Goal: Download file/media

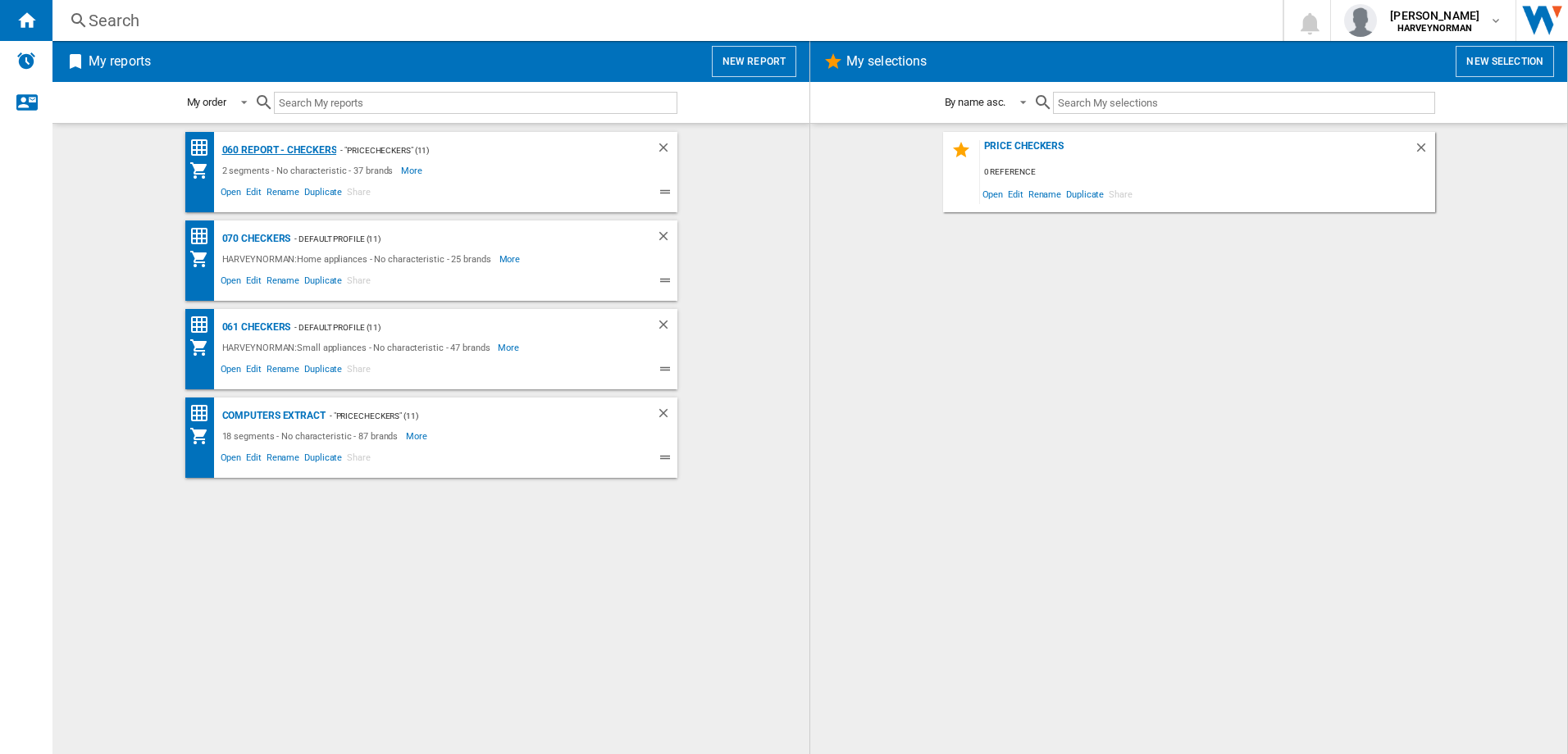
click at [256, 148] on div "060 report - Checkers" at bounding box center [278, 150] width 119 height 21
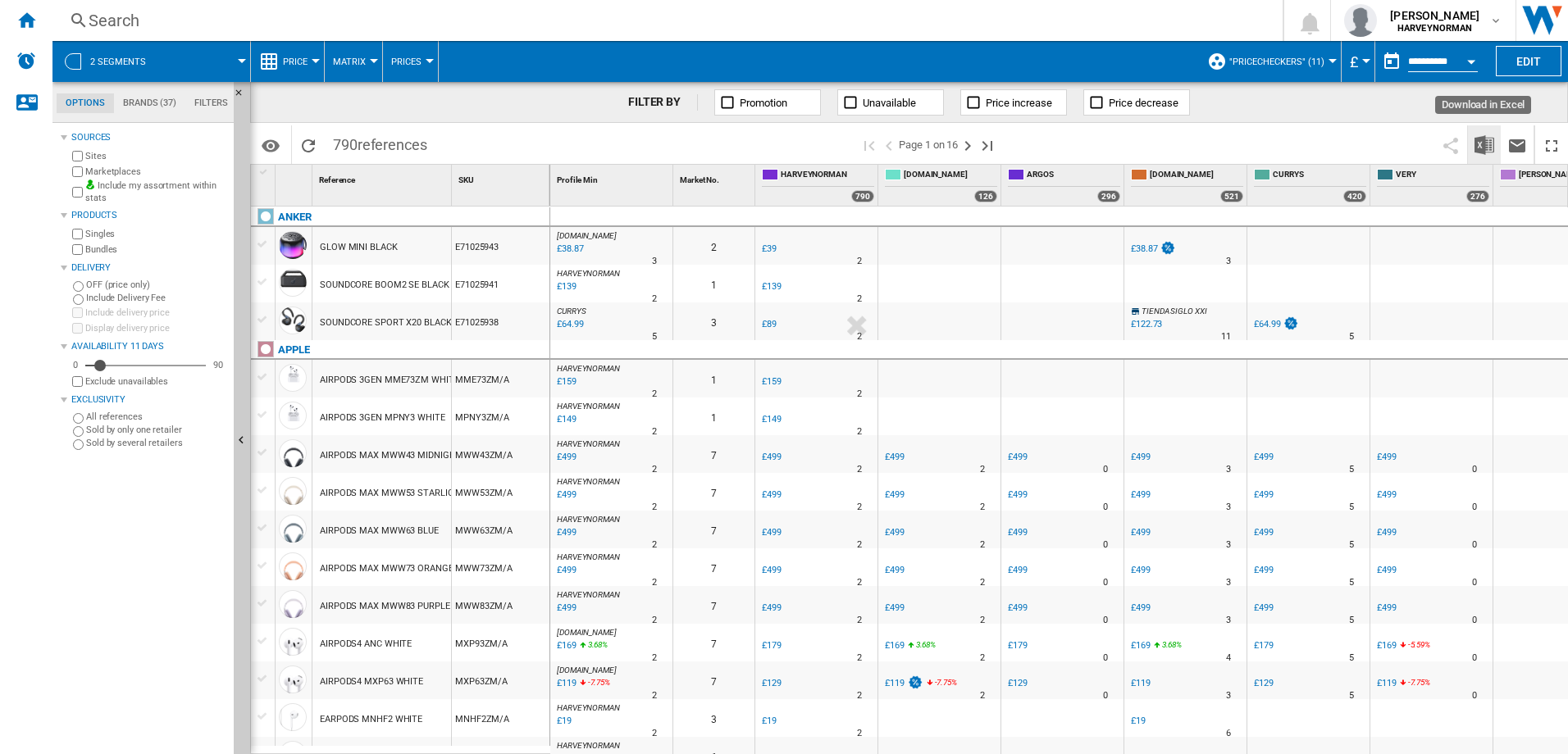
click at [1479, 145] on img "Download in Excel" at bounding box center [1484, 145] width 20 height 20
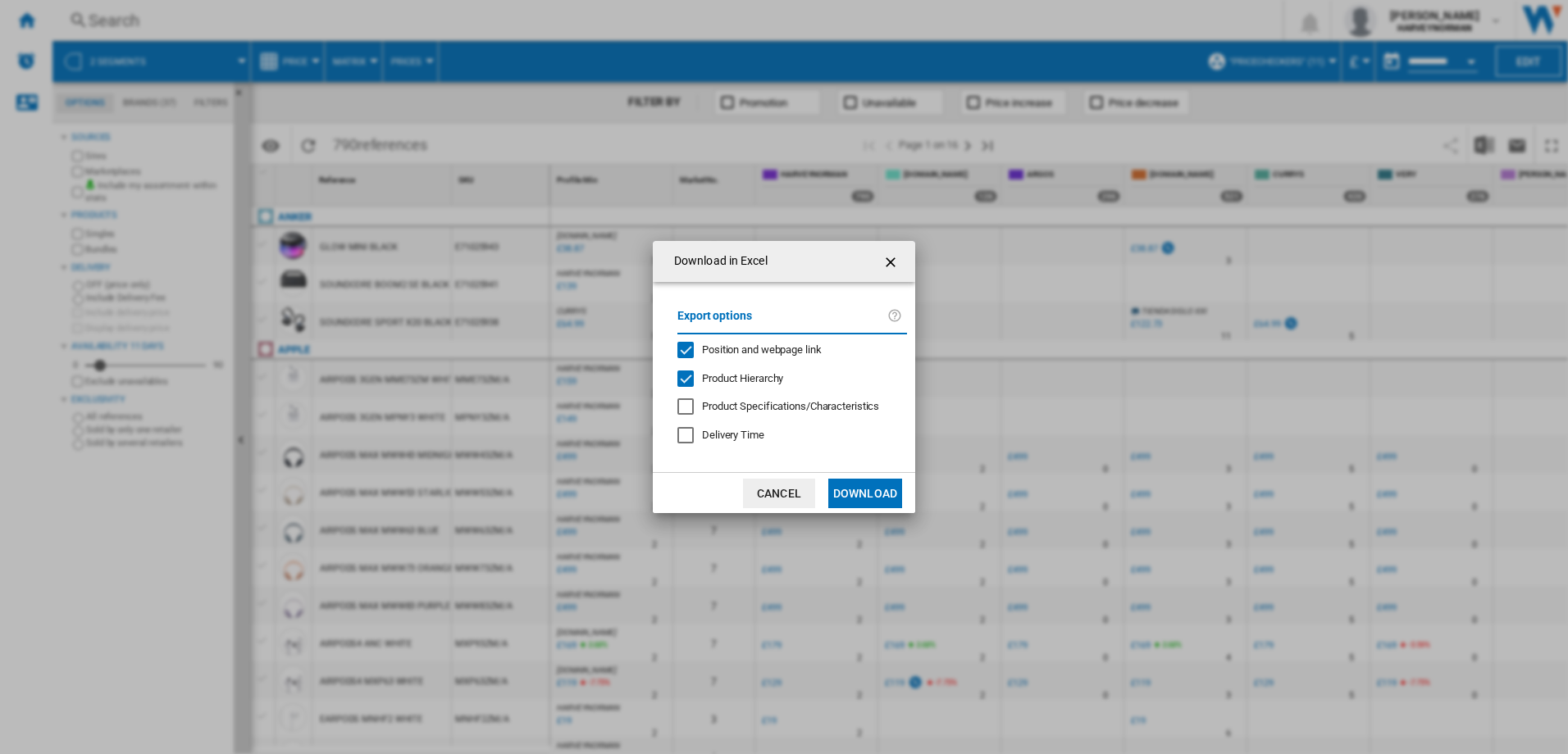
click at [865, 497] on button "Download" at bounding box center [865, 494] width 74 height 30
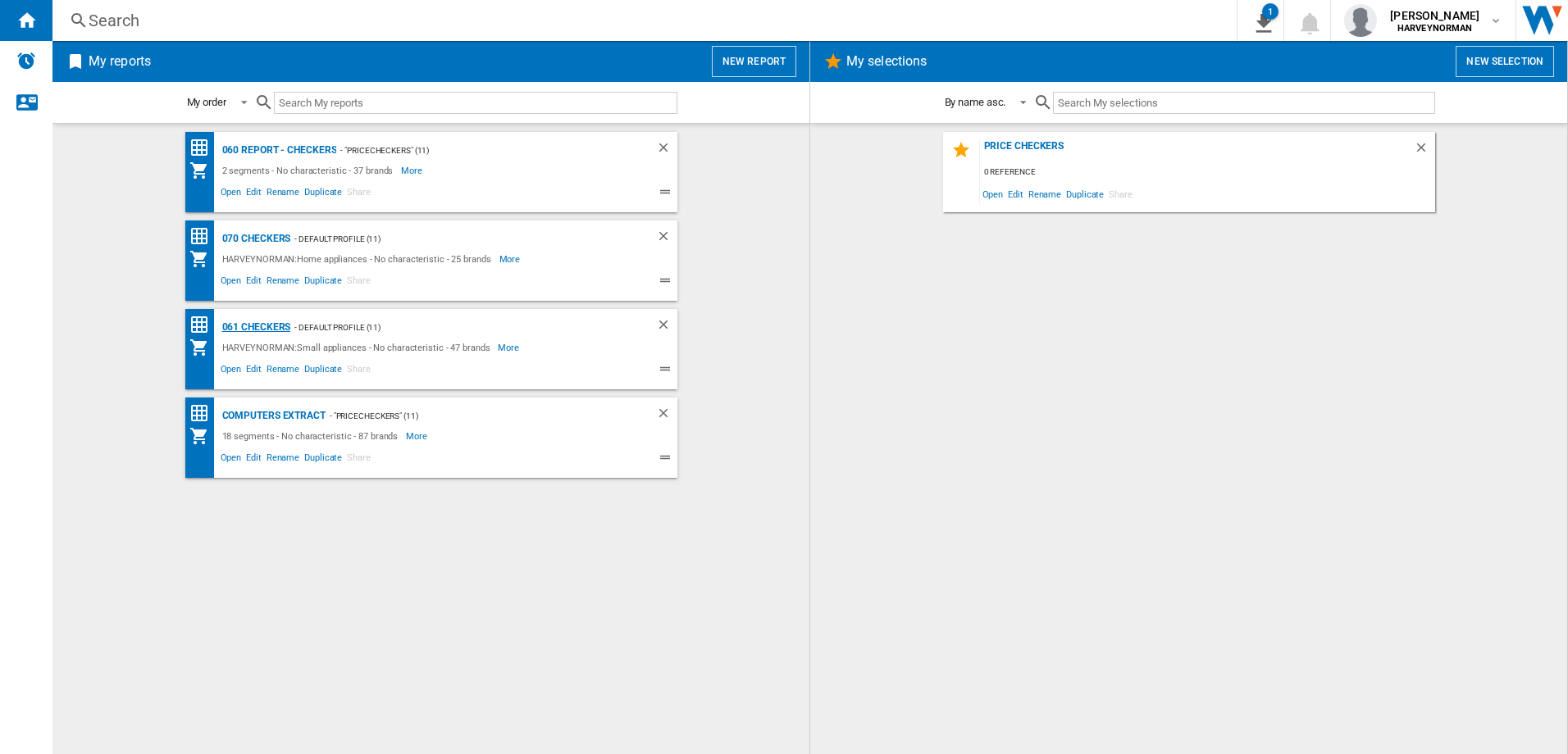
click at [258, 324] on div "061 Checkers" at bounding box center [255, 327] width 73 height 21
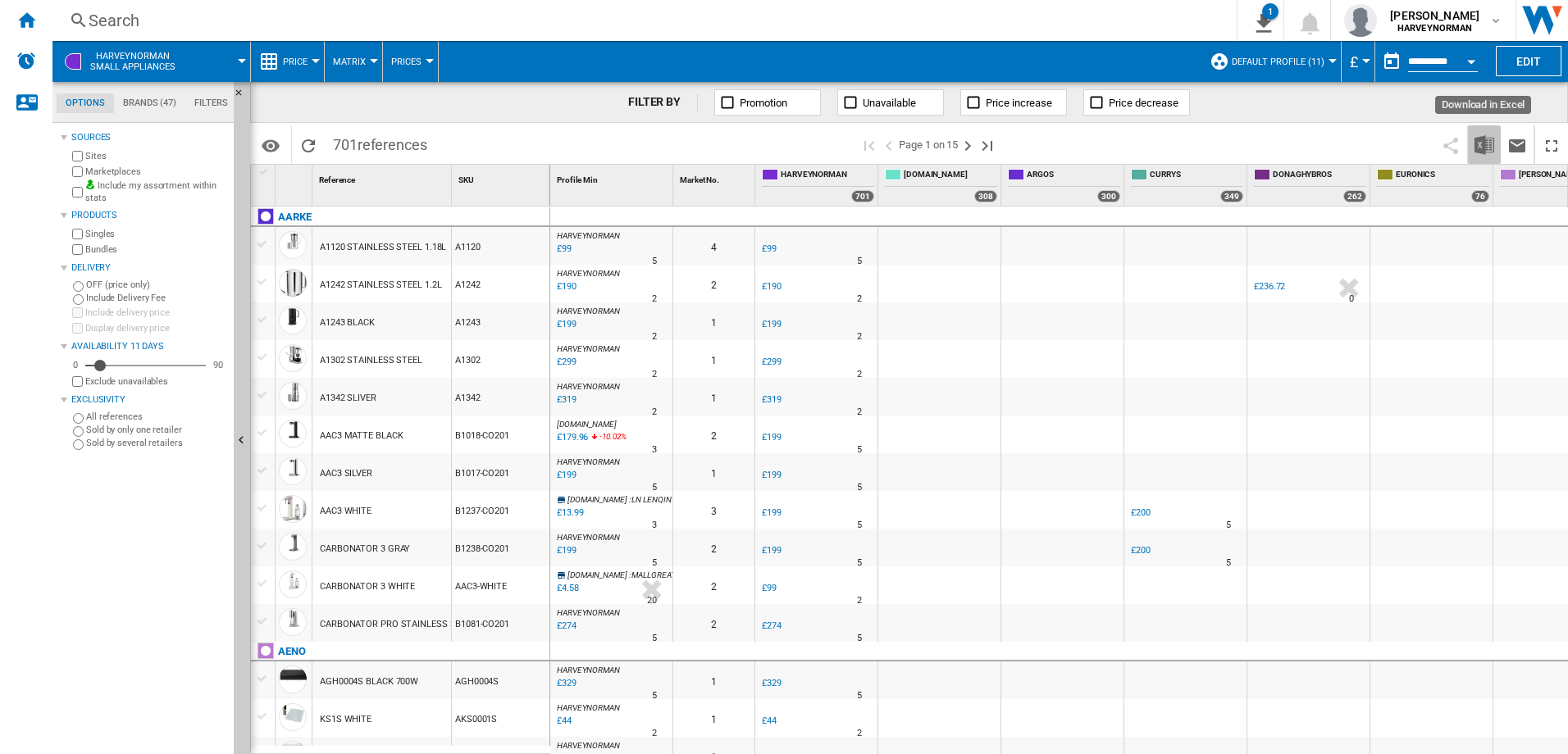
click at [1483, 143] on img "Download in Excel" at bounding box center [1484, 145] width 20 height 20
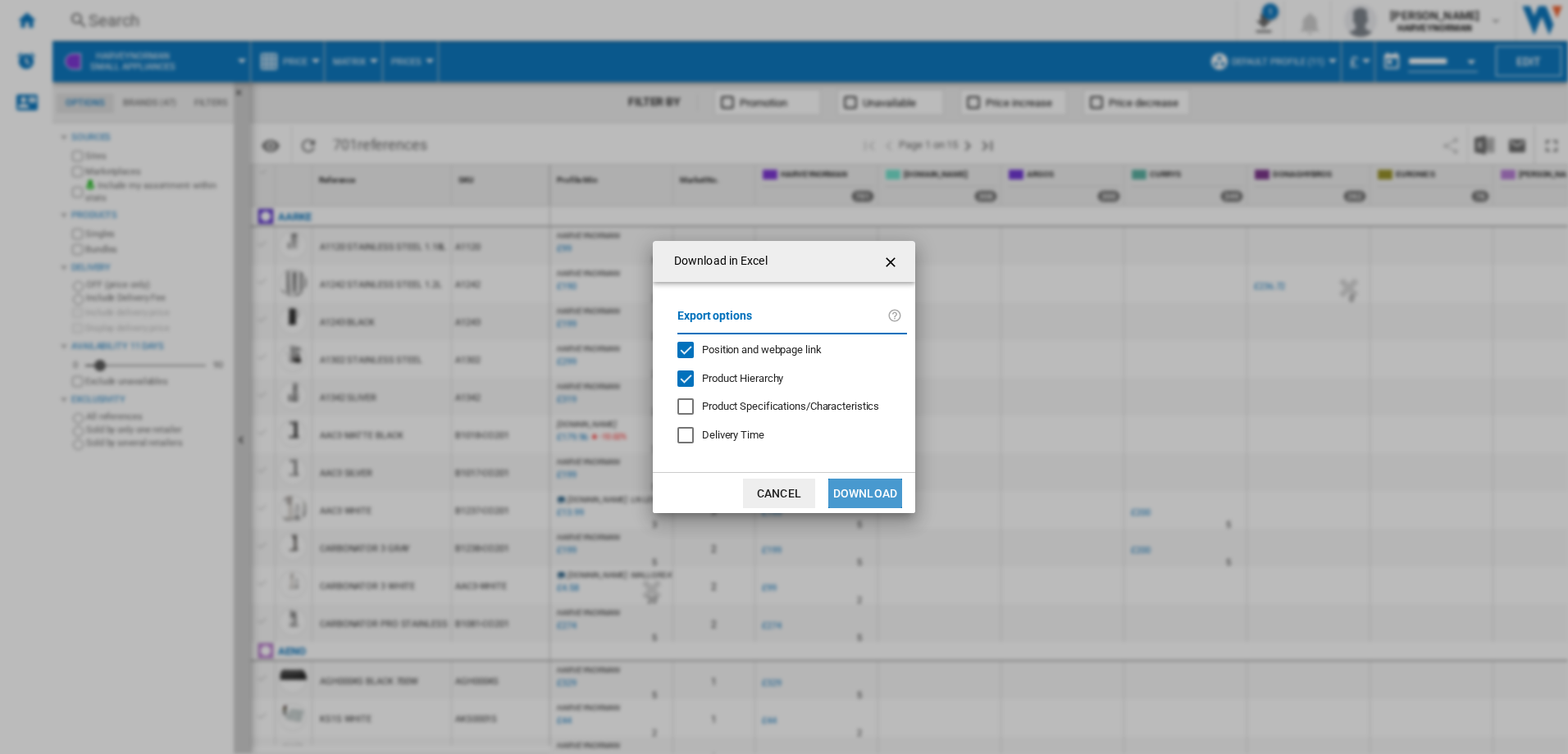
click at [879, 494] on button "Download" at bounding box center [865, 494] width 74 height 30
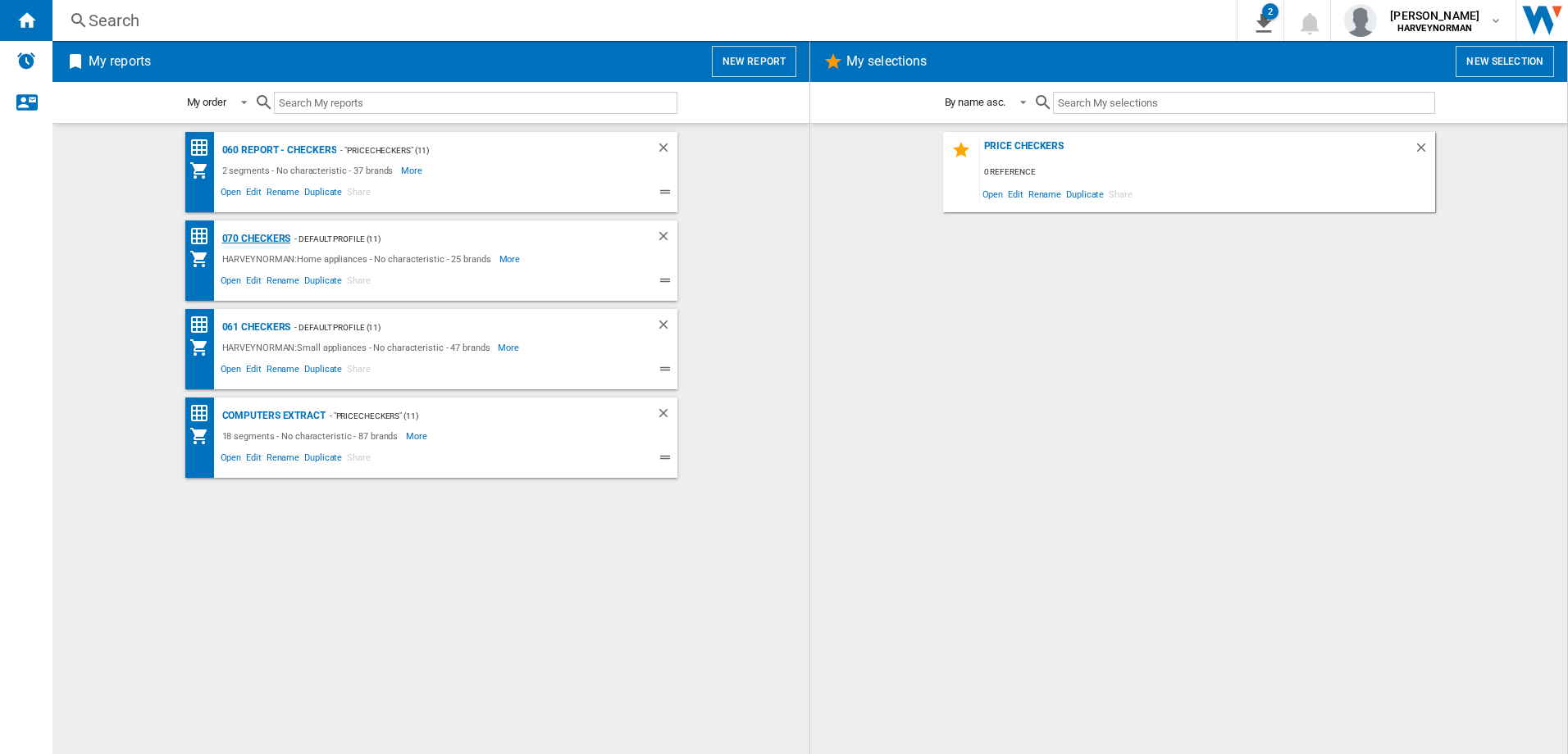
click at [263, 239] on div "070 Checkers" at bounding box center [255, 238] width 73 height 21
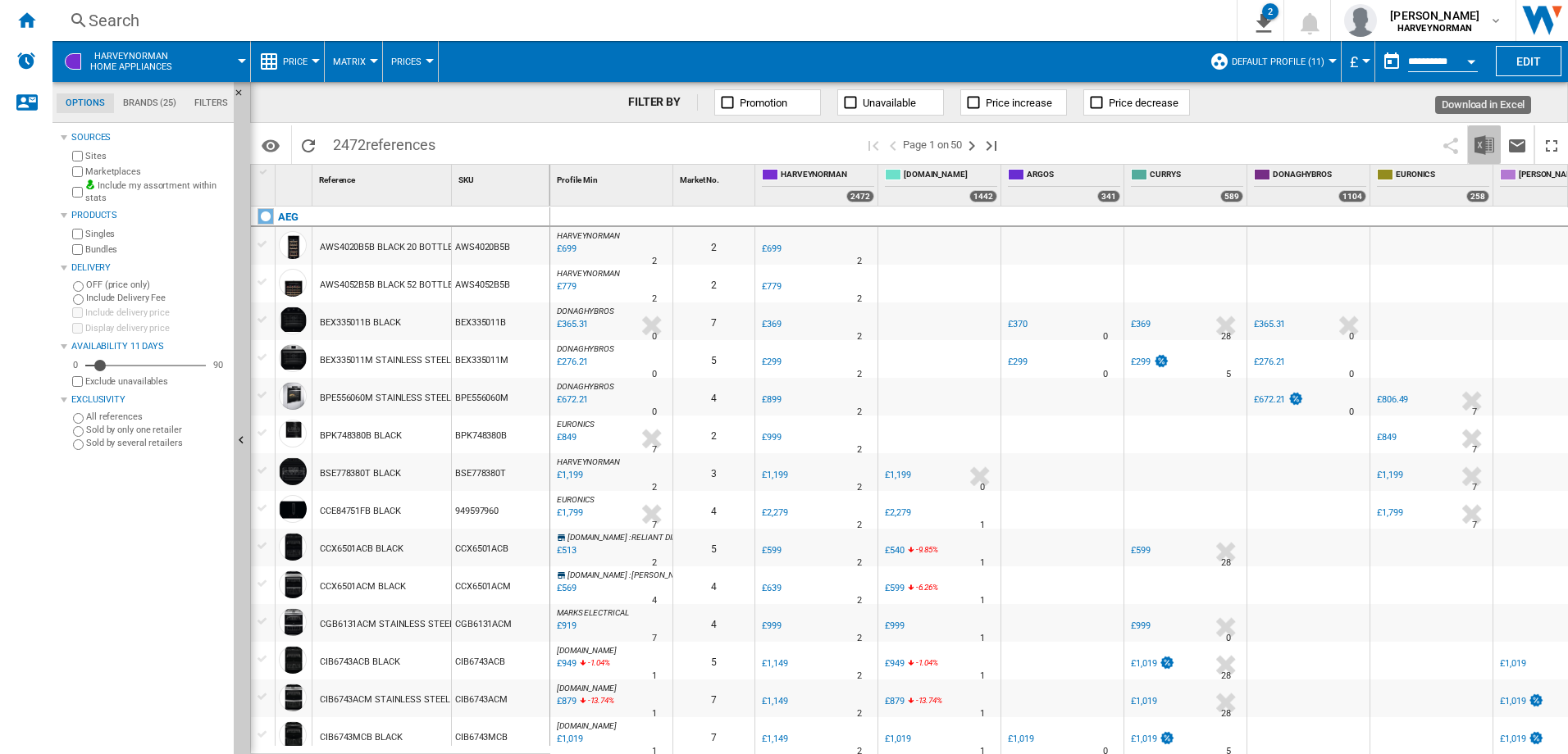
click at [1486, 146] on img "Download in Excel" at bounding box center [1484, 145] width 20 height 20
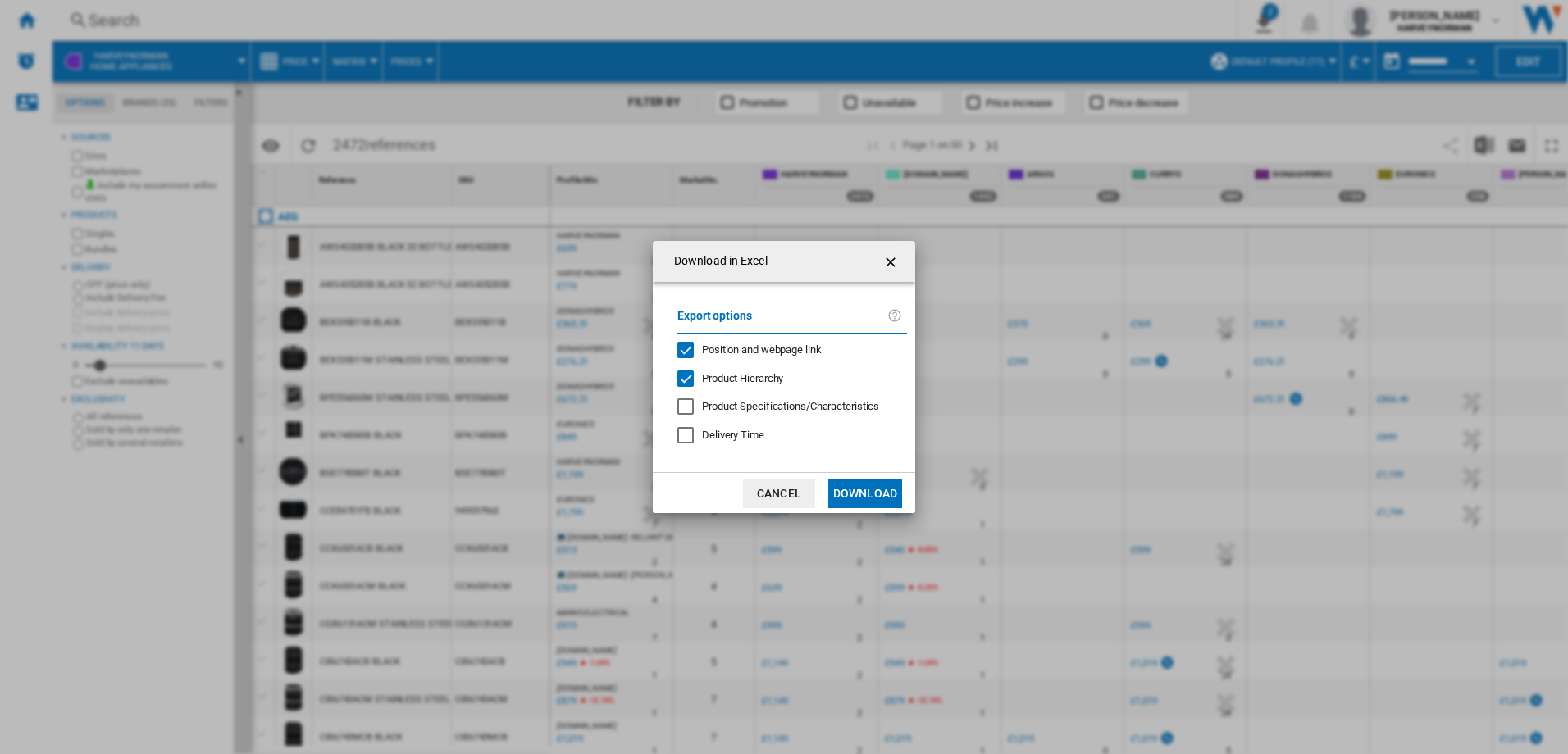
click at [865, 499] on button "Download" at bounding box center [865, 494] width 74 height 30
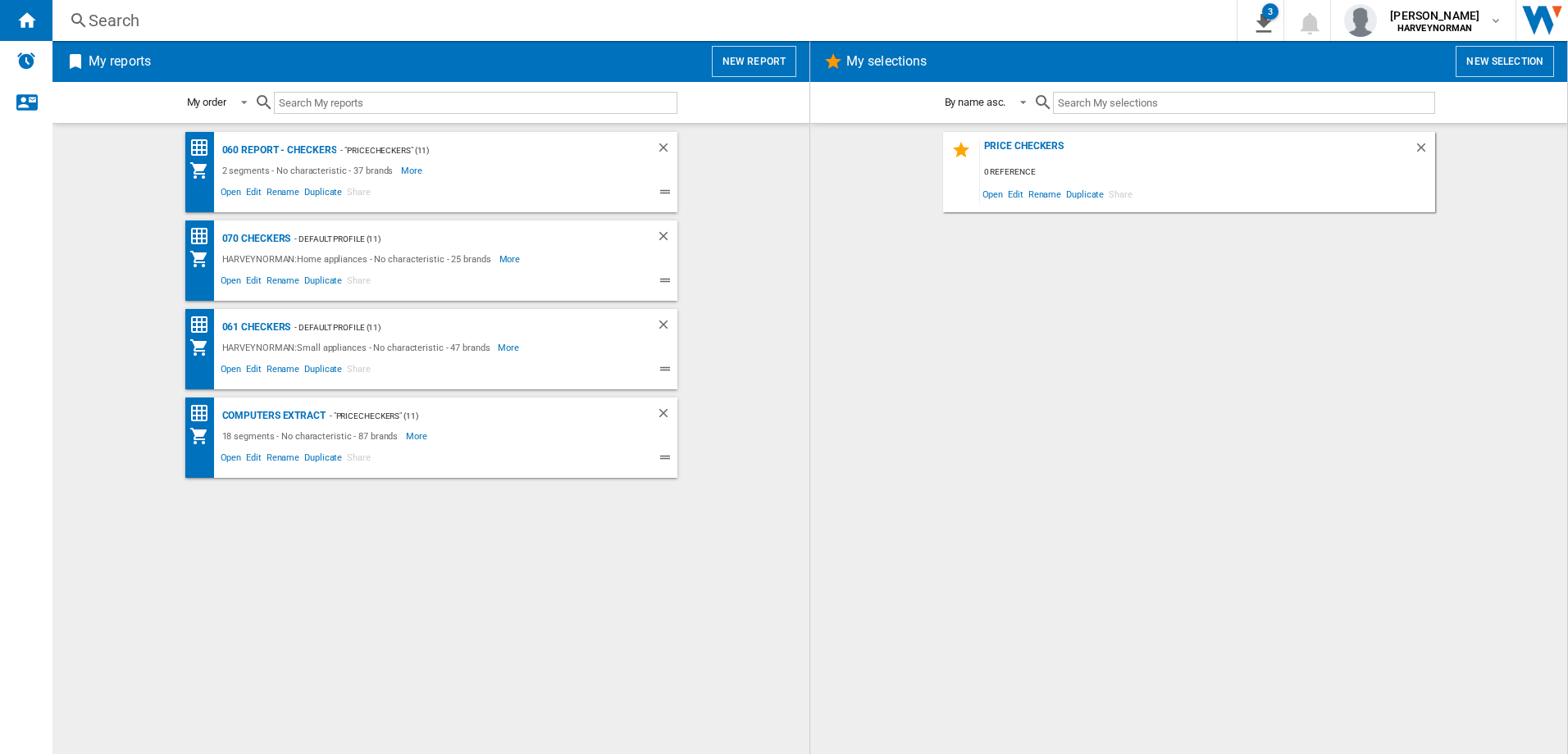
click at [354, 358] on div "Open Edit Rename Duplicate Share" at bounding box center [417, 369] width 455 height 24
click at [253, 324] on div "061 Checkers" at bounding box center [255, 327] width 73 height 21
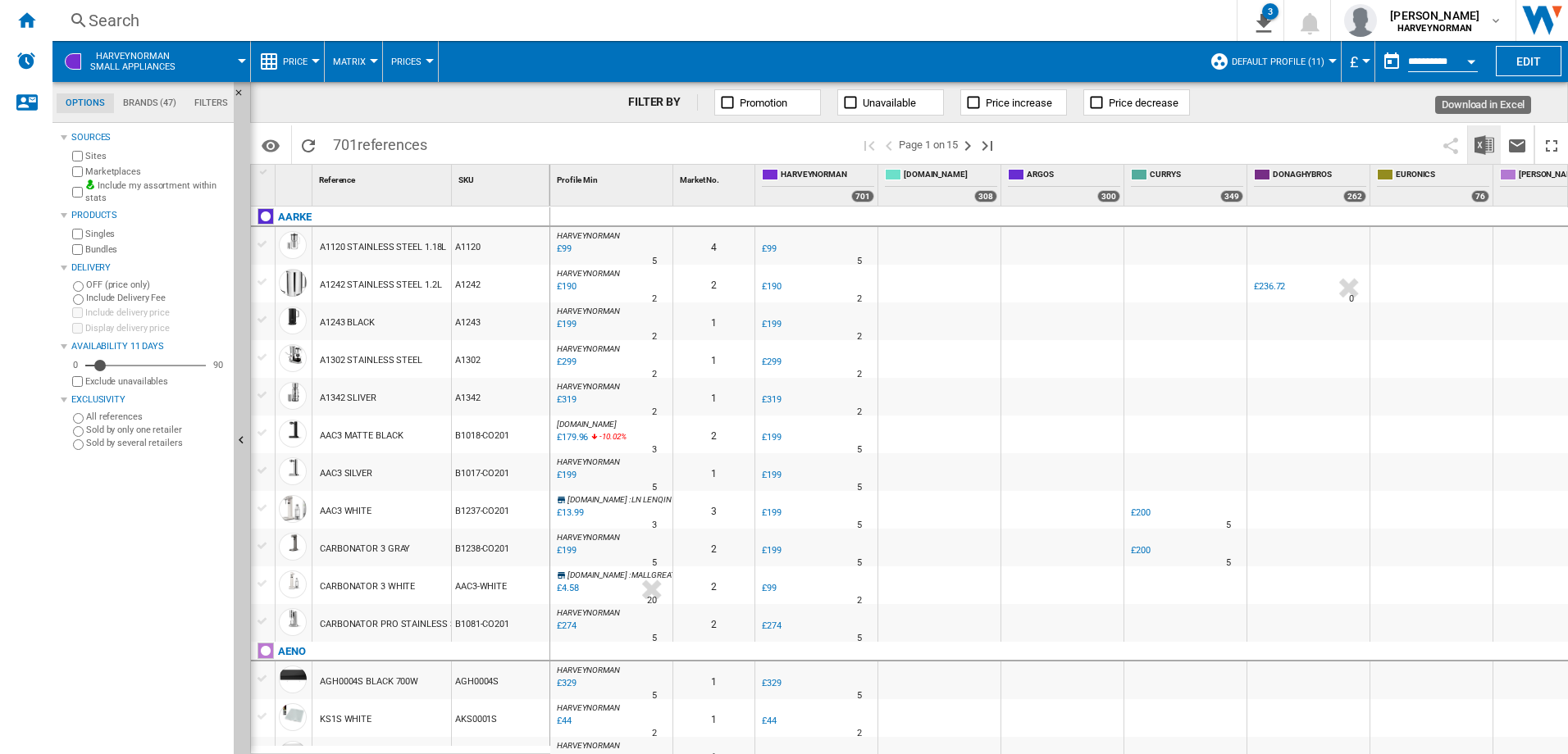
click at [1476, 146] on img "Download in Excel" at bounding box center [1484, 145] width 20 height 20
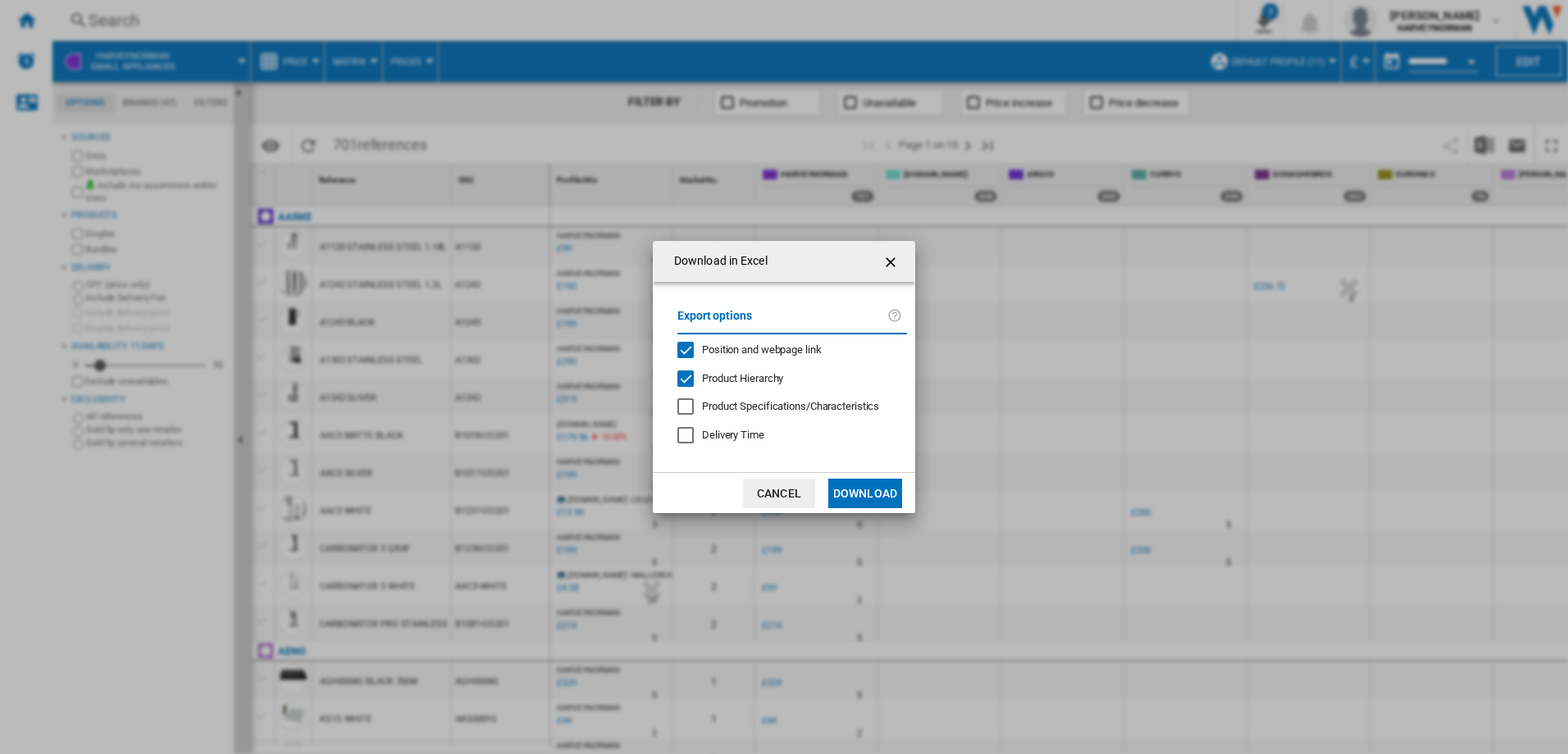
click at [874, 486] on button "Download" at bounding box center [865, 494] width 74 height 30
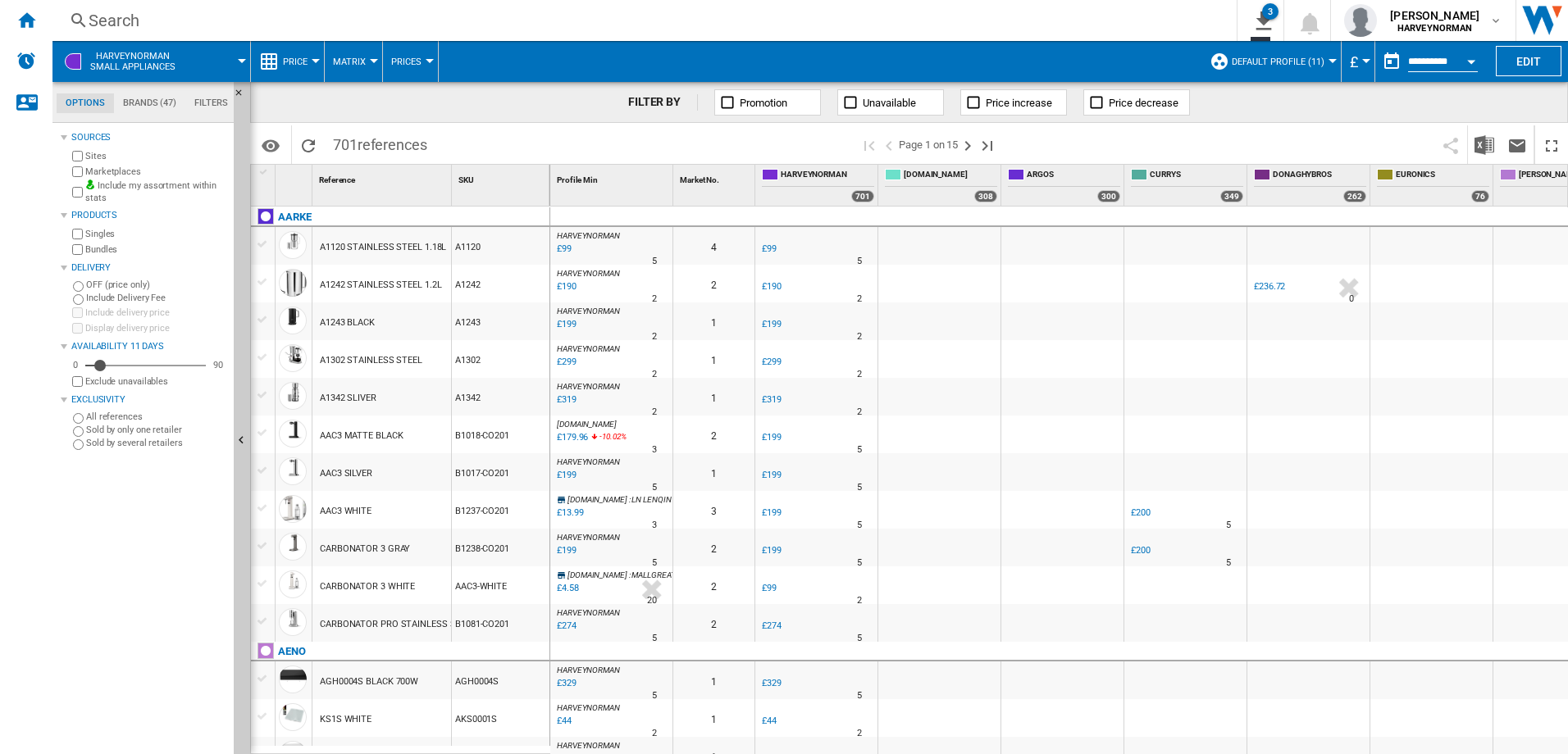
click at [800, 429] on div "UK HARVEYNORMAN 0.0 % £199 % N/A 5 UK HARVEYNORMAN" at bounding box center [816, 438] width 115 height 38
